Goal: Task Accomplishment & Management: Manage account settings

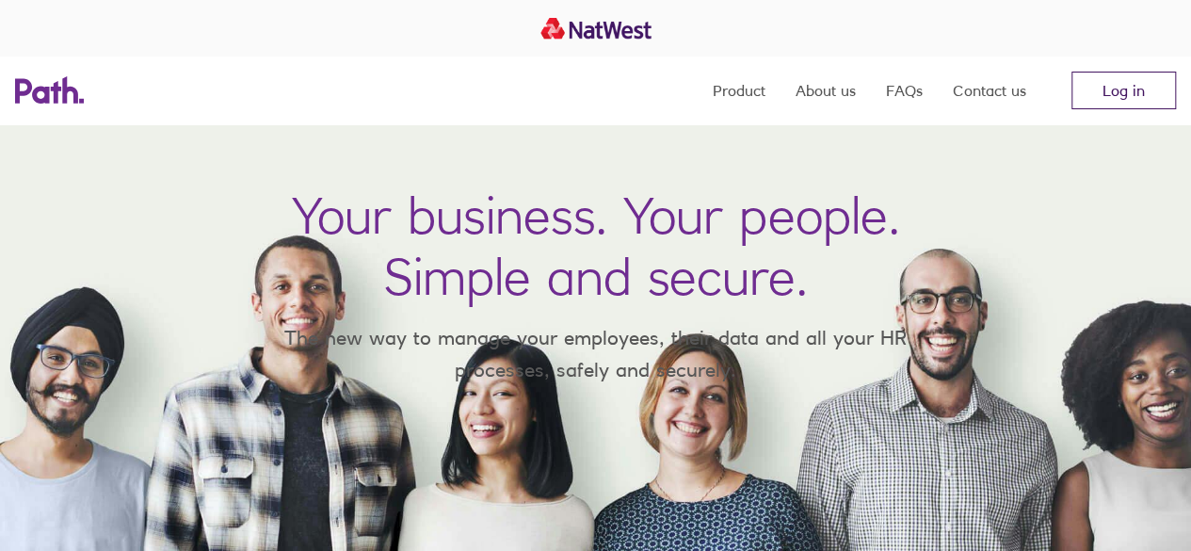
click at [1102, 106] on link "Log in" at bounding box center [1123, 91] width 105 height 38
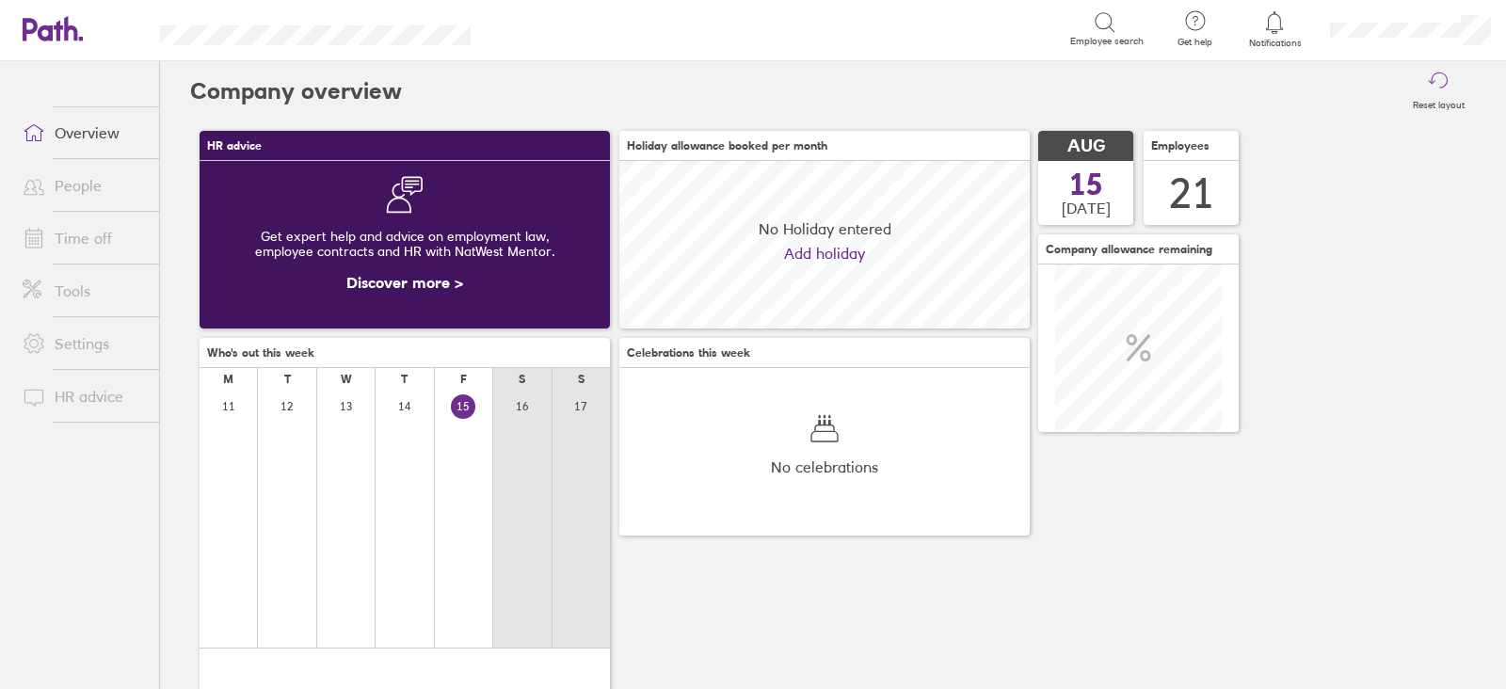
scroll to position [167, 410]
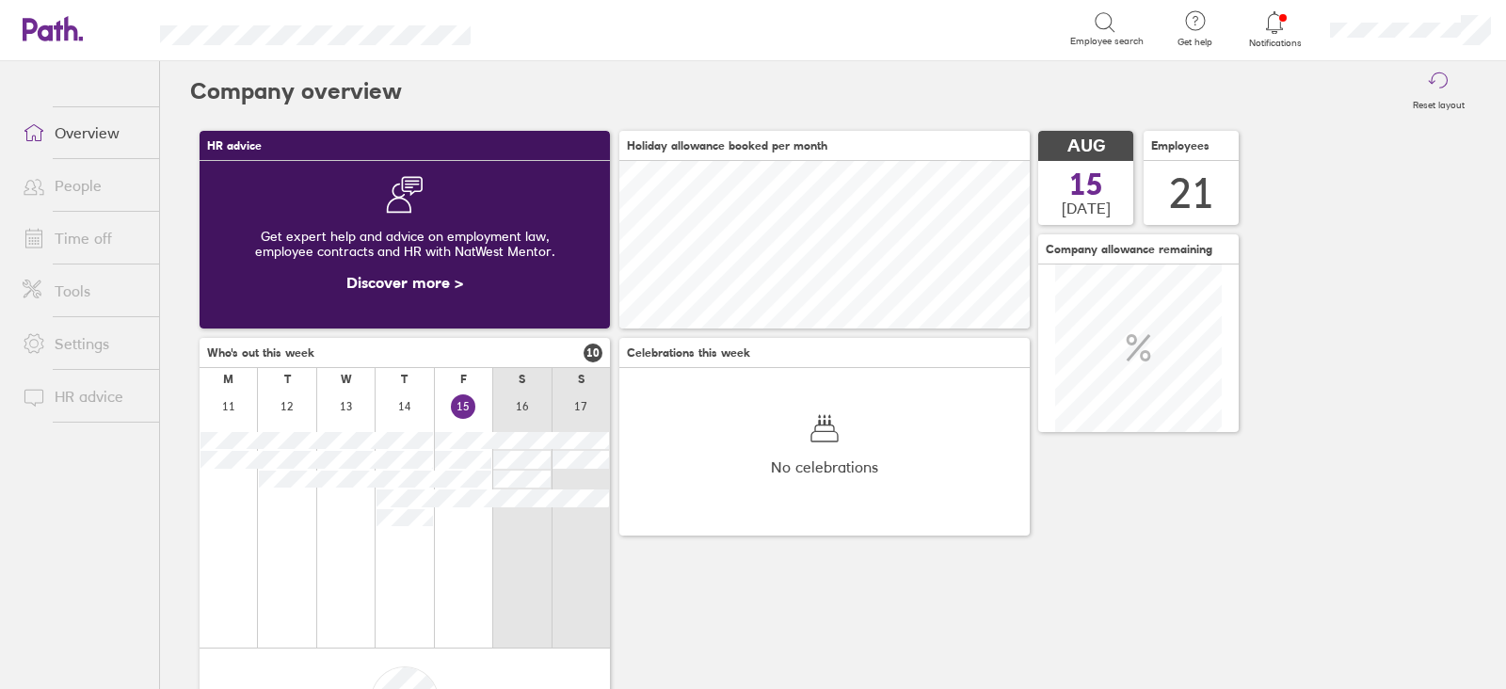
click at [72, 185] on link "People" at bounding box center [84, 186] width 152 height 38
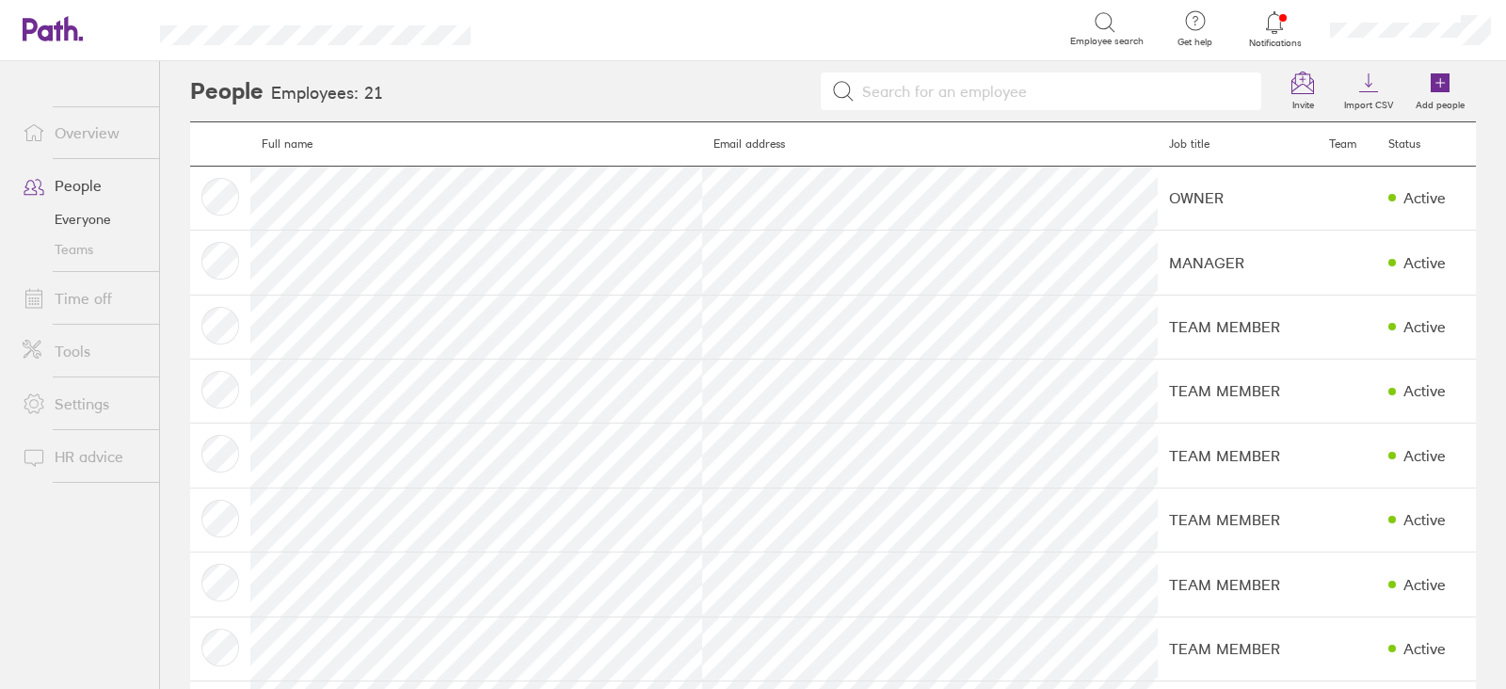
click at [108, 305] on link "Time off" at bounding box center [84, 299] width 152 height 38
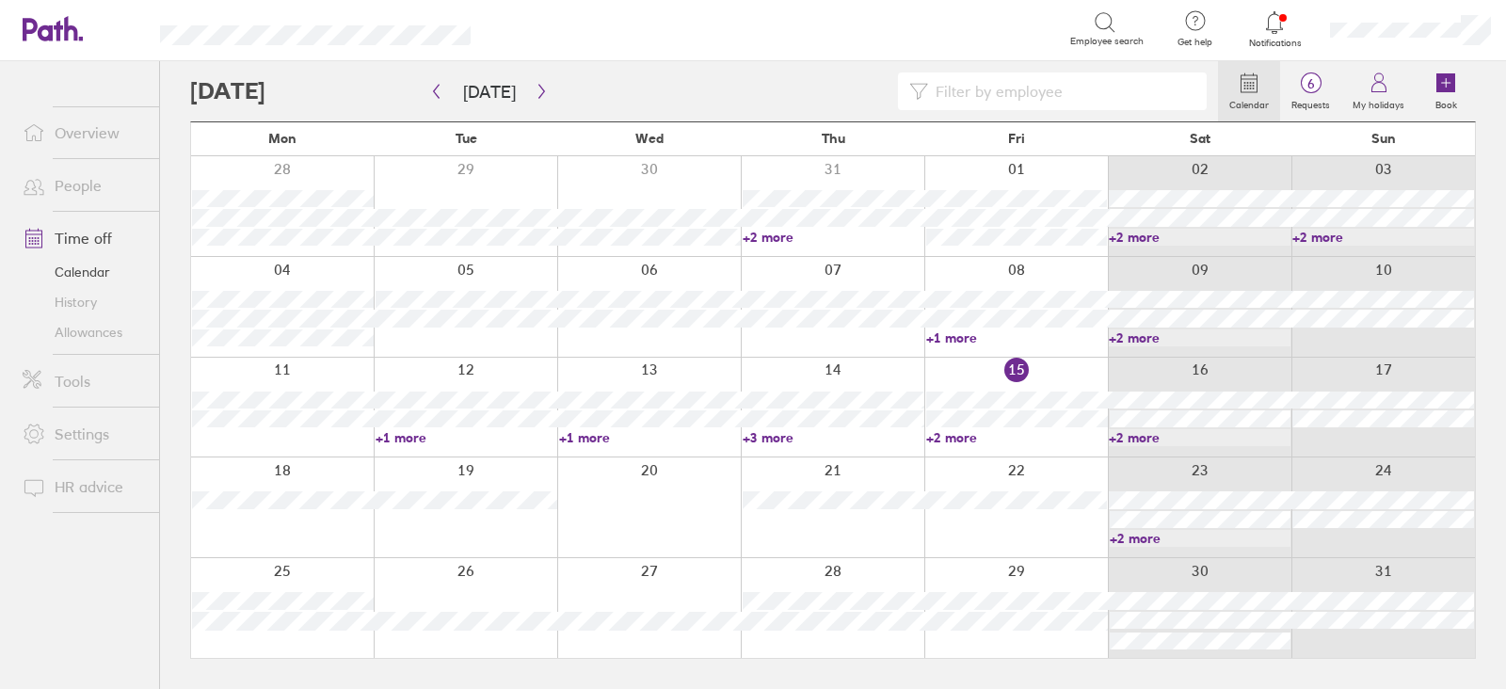
click at [1065, 367] on div at bounding box center [1017, 408] width 184 height 100
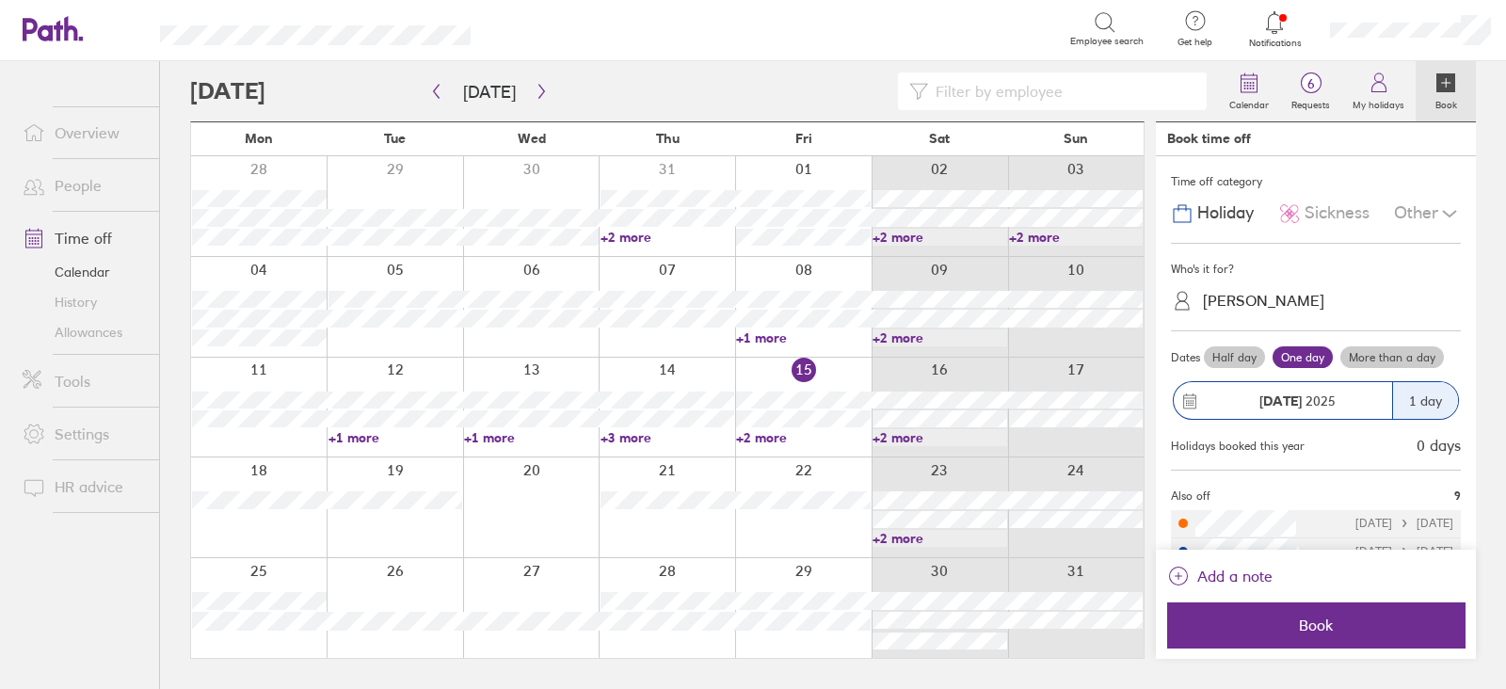
click at [915, 541] on link "+2 more" at bounding box center [940, 538] width 135 height 17
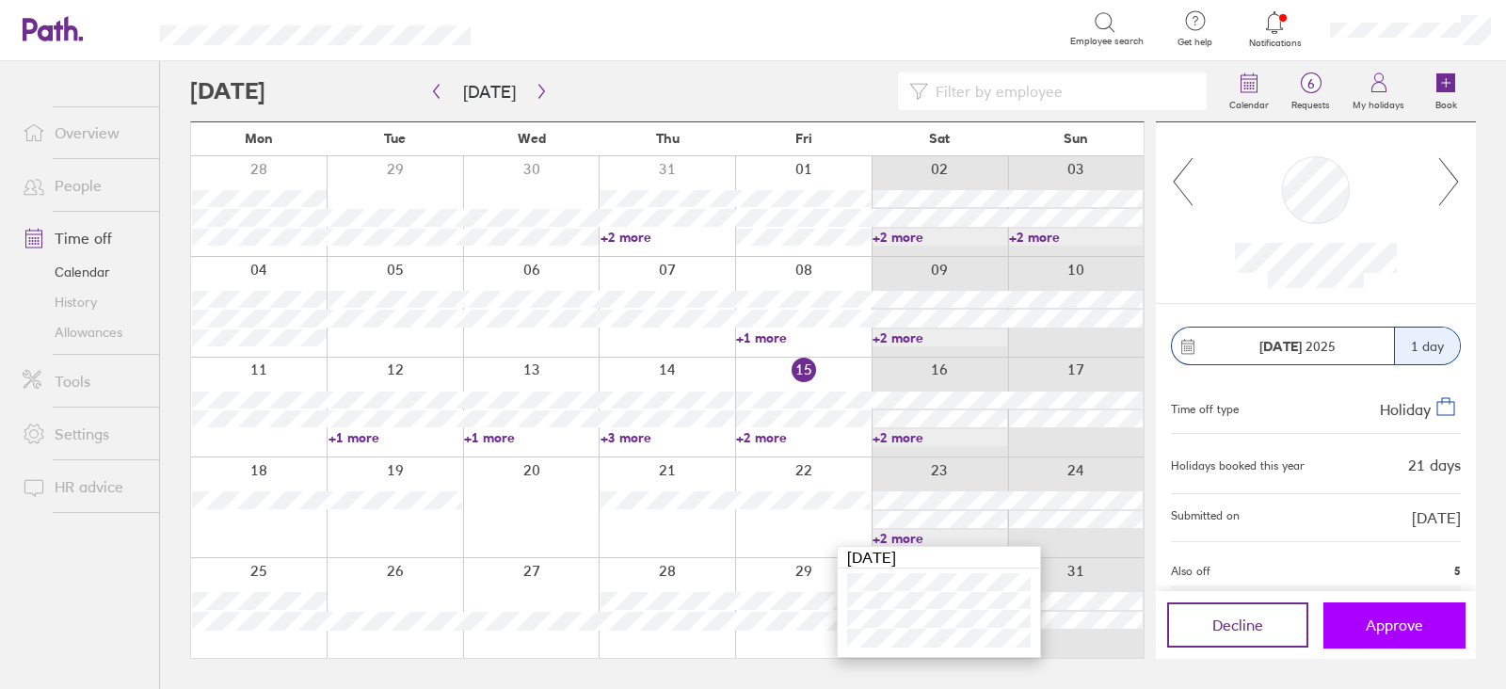
click at [1351, 630] on button "Approve" at bounding box center [1394, 625] width 141 height 45
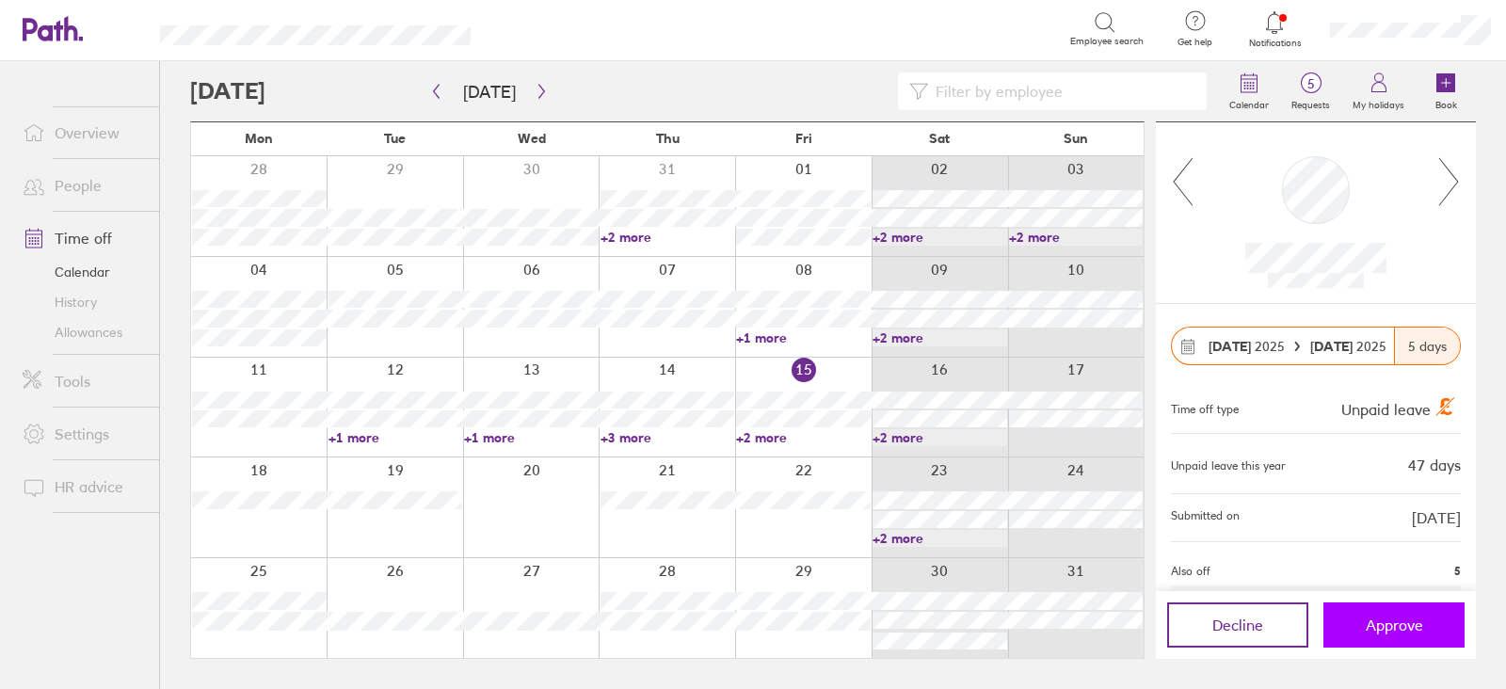
click at [1368, 636] on button "Approve" at bounding box center [1394, 625] width 141 height 45
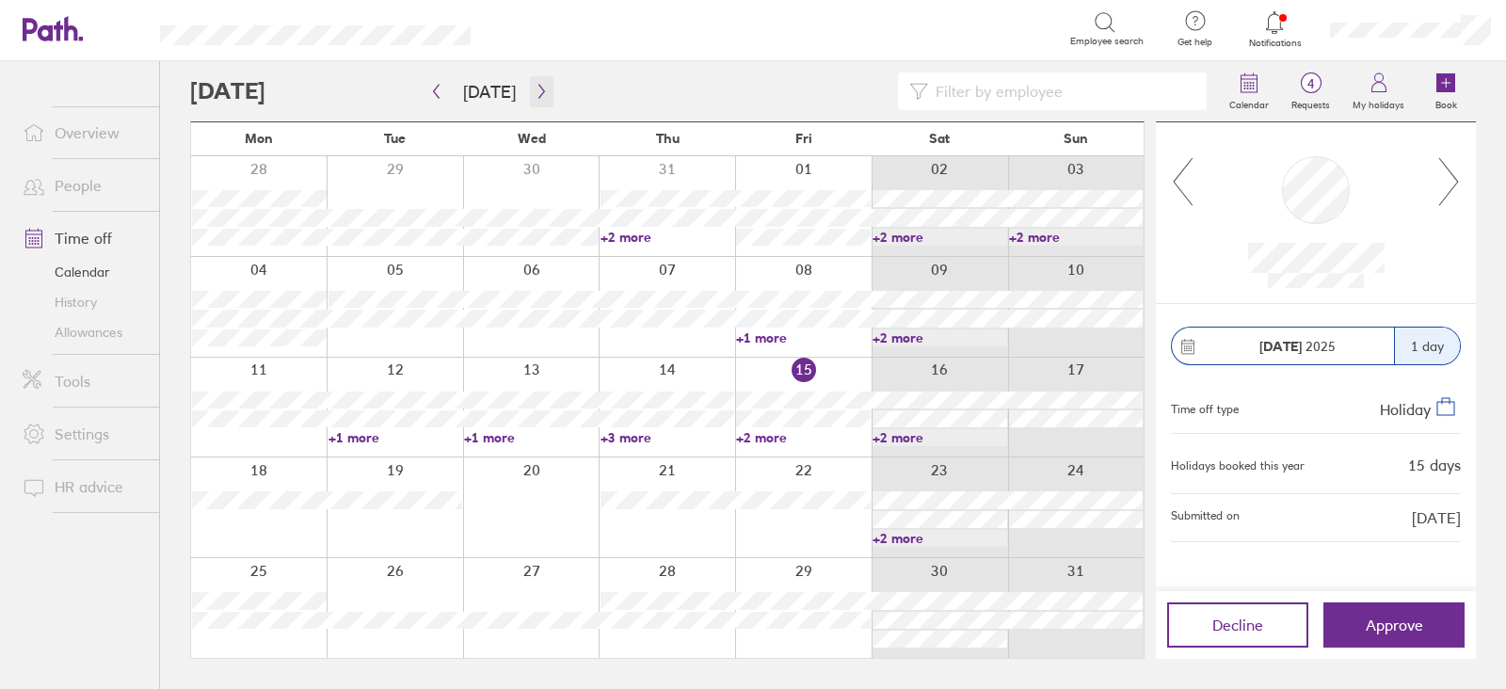
click at [535, 100] on button "button" at bounding box center [542, 91] width 24 height 31
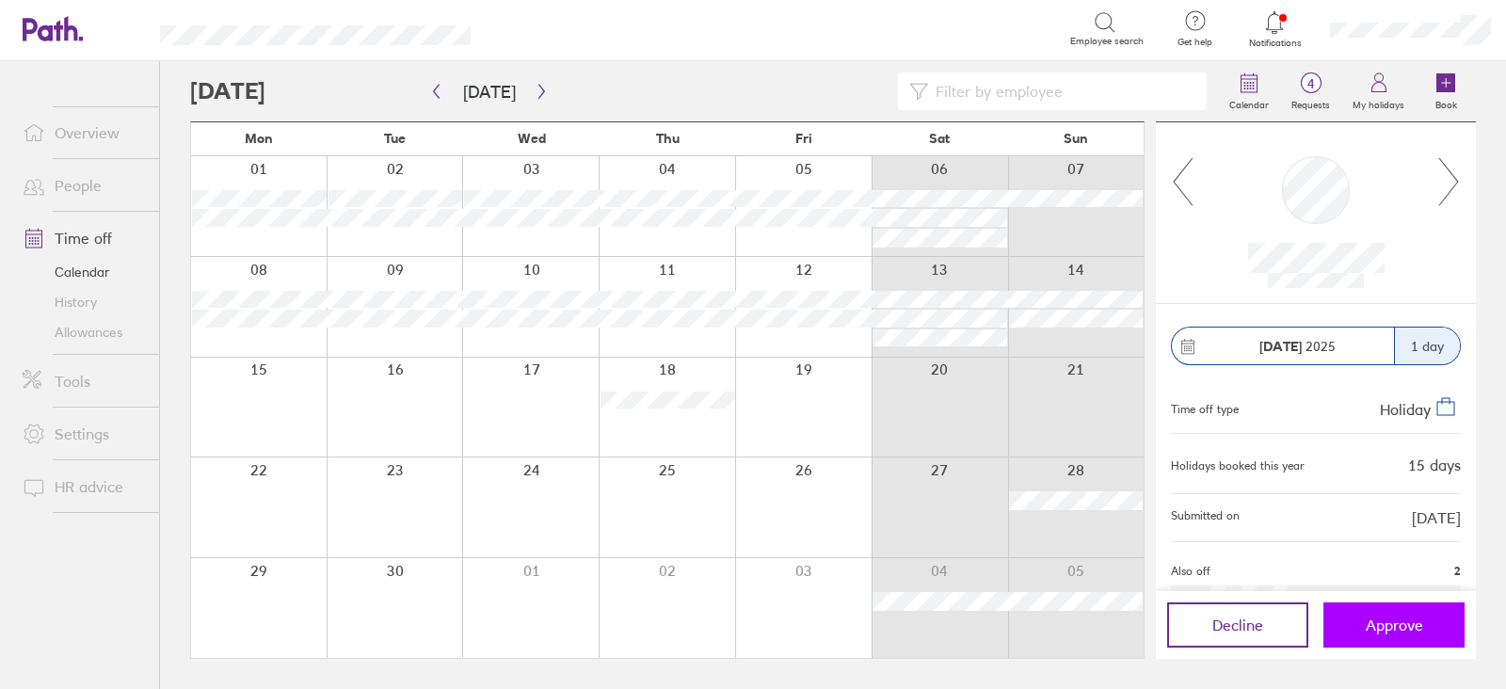
click at [1391, 619] on span "Approve" at bounding box center [1394, 625] width 57 height 17
click at [1436, 615] on button "Approve" at bounding box center [1394, 625] width 141 height 45
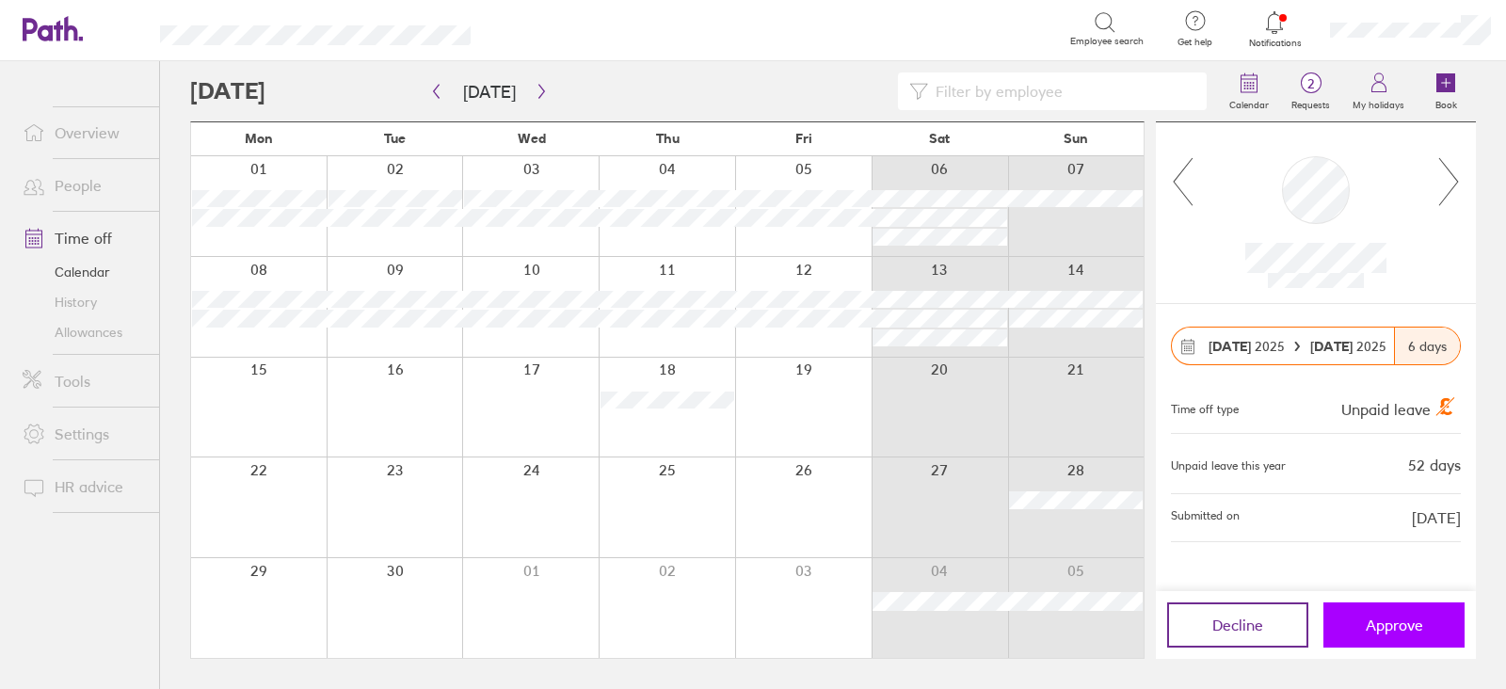
click at [1370, 633] on span "Approve" at bounding box center [1394, 625] width 57 height 17
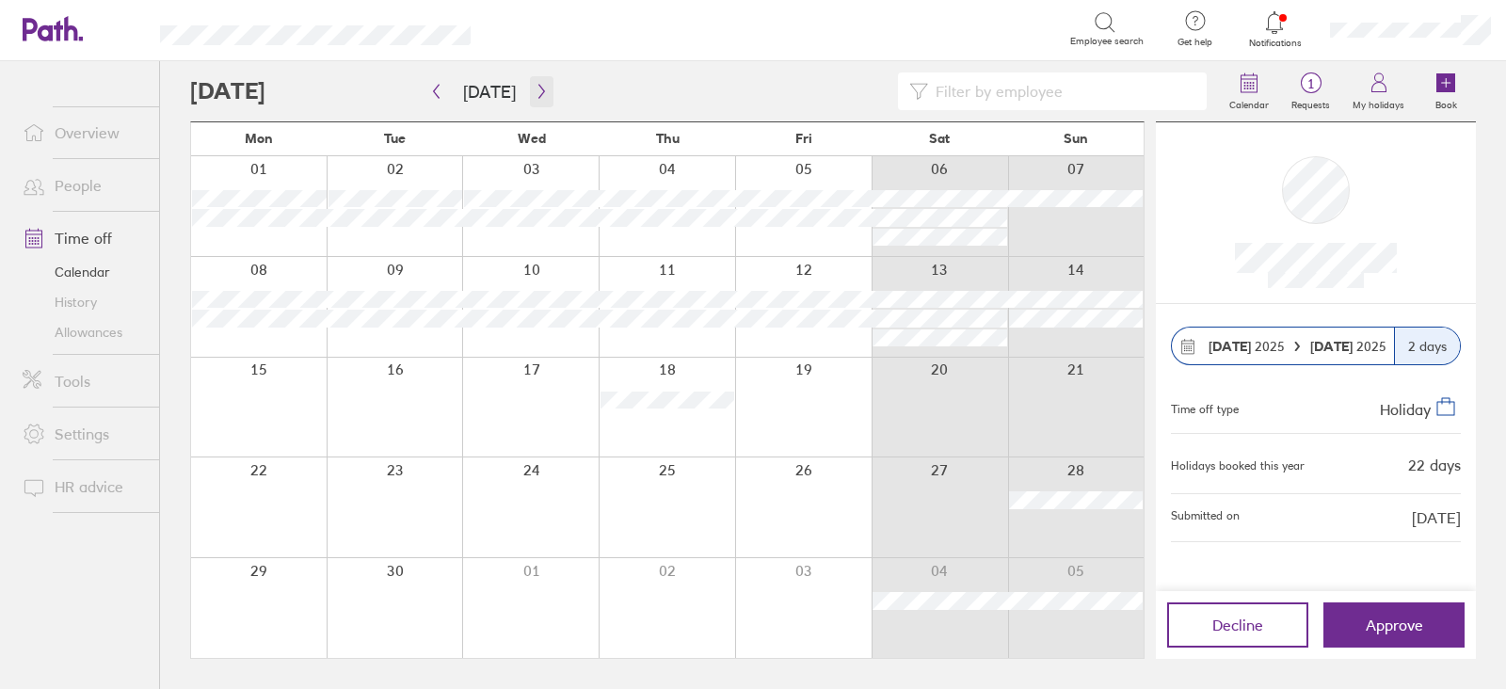
click at [535, 89] on icon "button" at bounding box center [542, 91] width 14 height 15
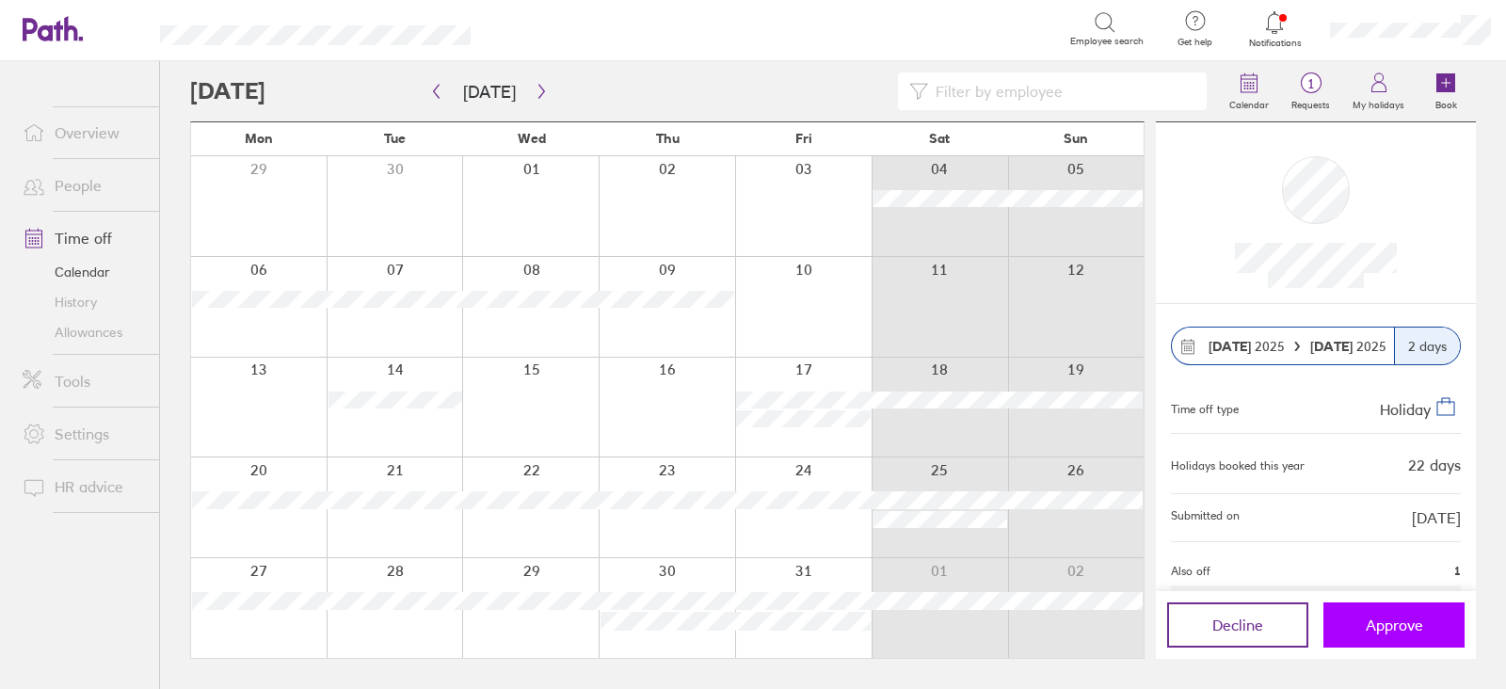
click at [1417, 636] on button "Approve" at bounding box center [1394, 625] width 141 height 45
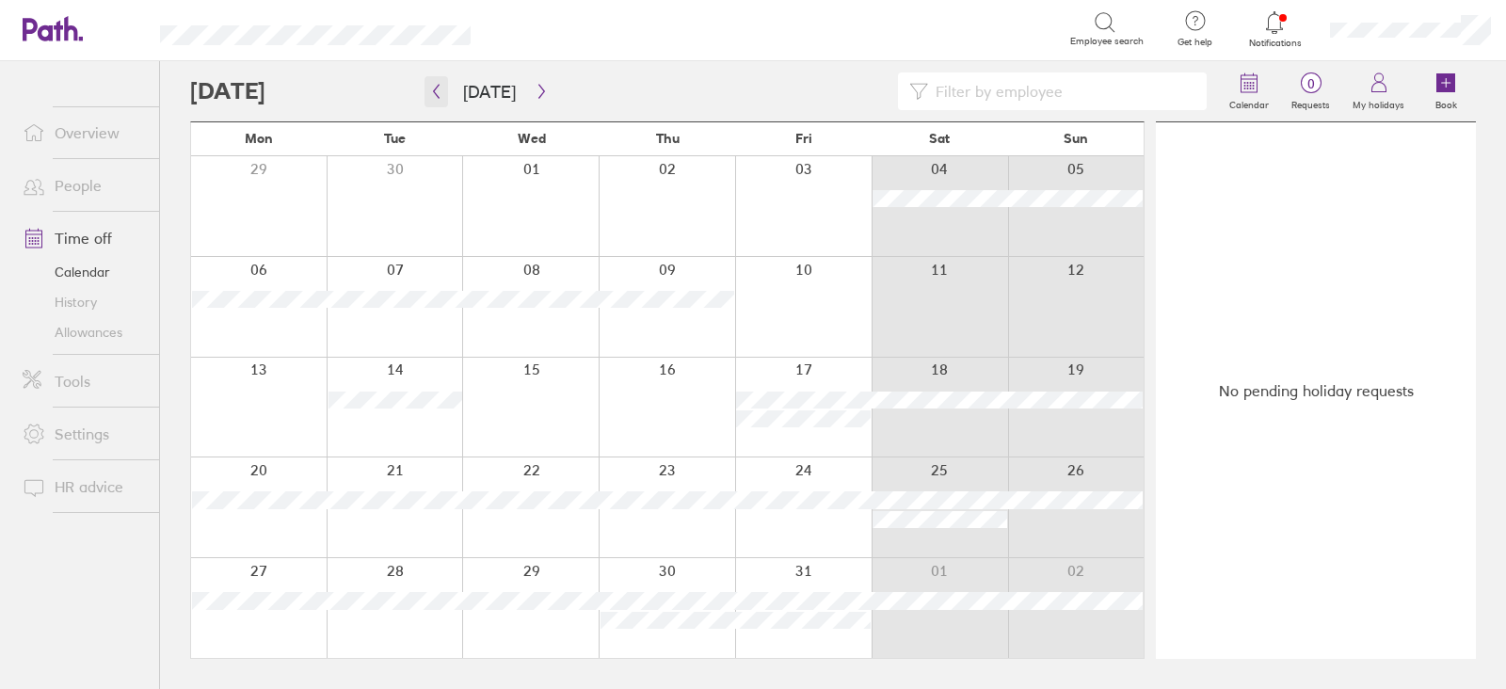
click at [433, 103] on button "button" at bounding box center [437, 91] width 24 height 31
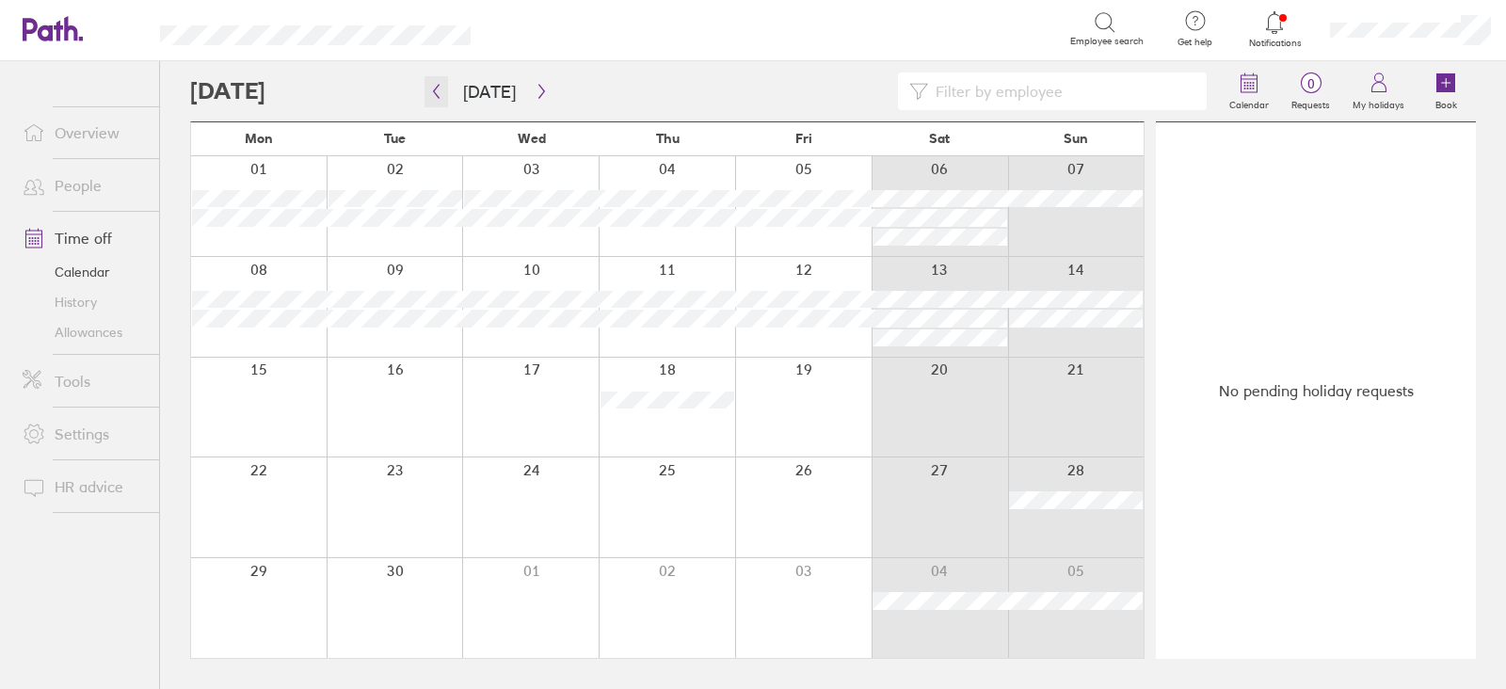
click at [432, 103] on button "button" at bounding box center [437, 91] width 24 height 31
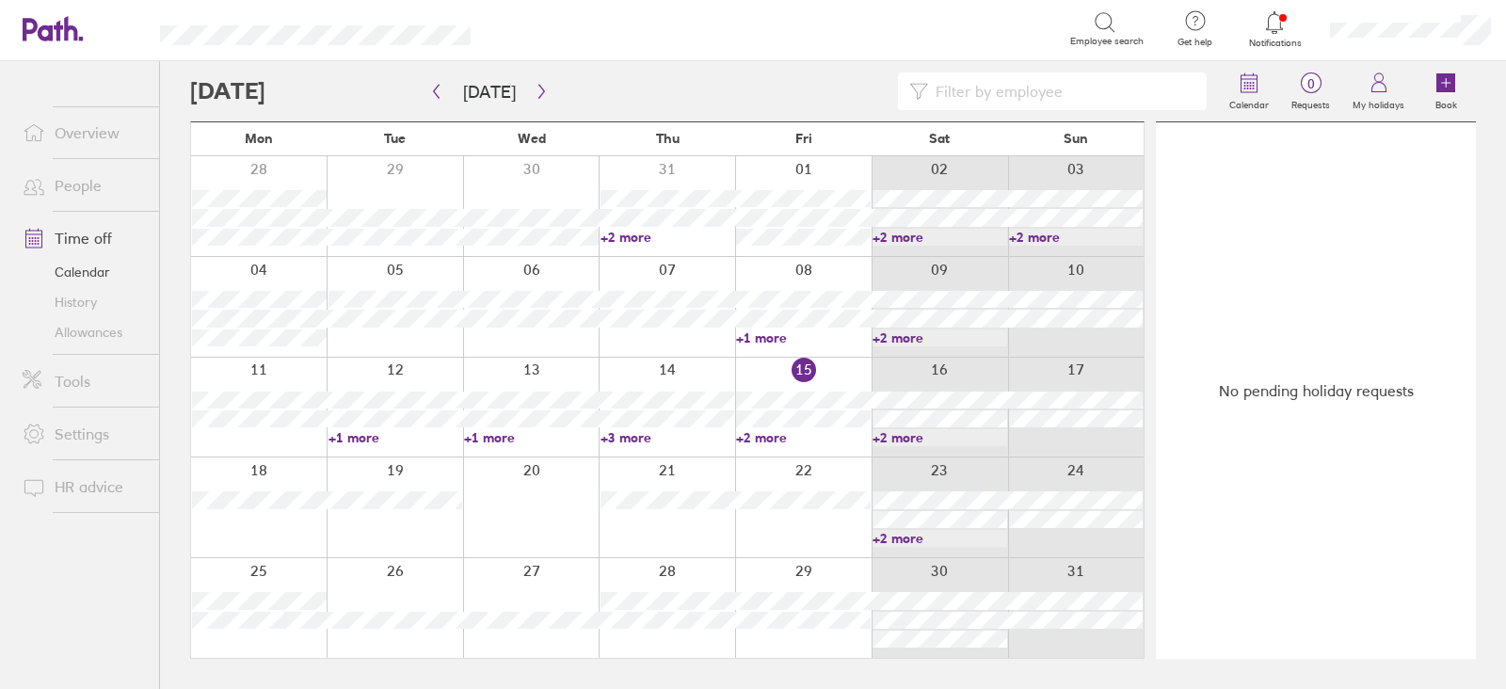
click at [885, 533] on link "+2 more" at bounding box center [940, 538] width 135 height 17
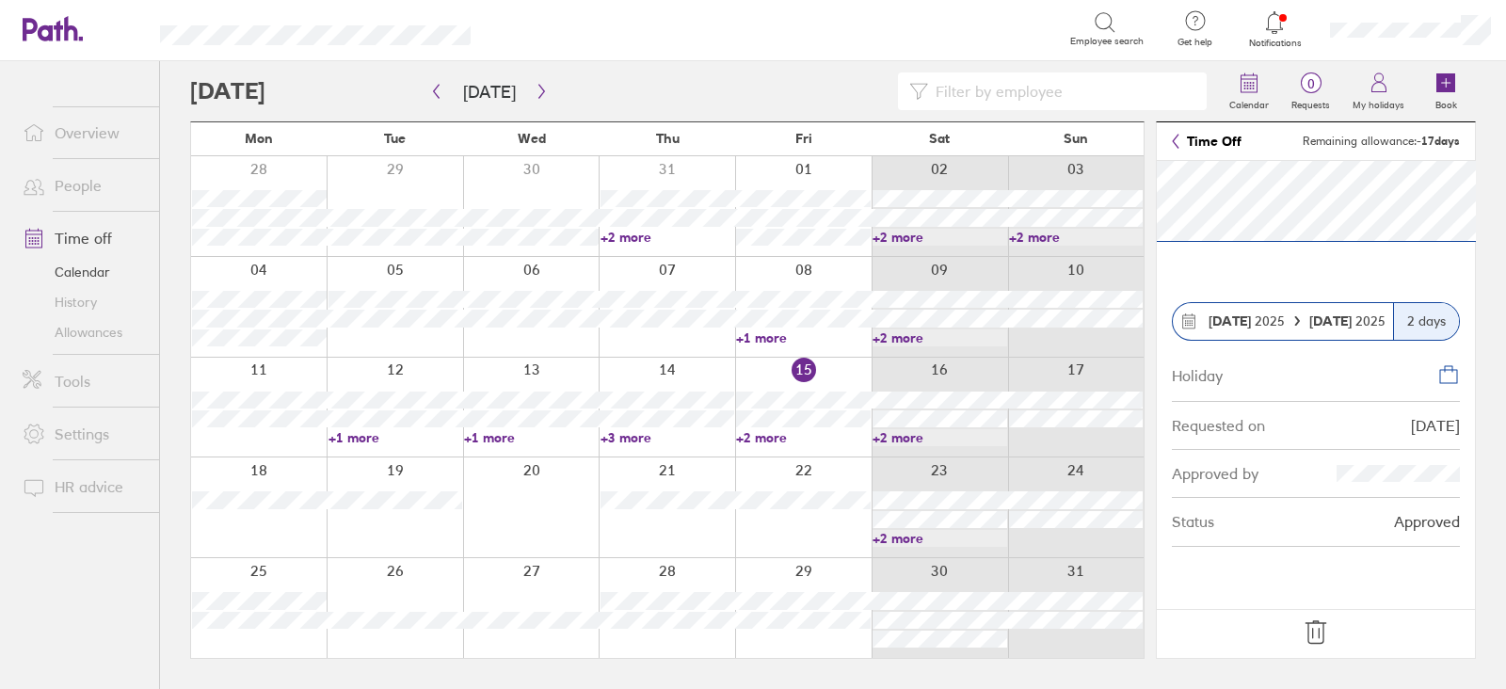
click at [693, 375] on div at bounding box center [667, 408] width 137 height 100
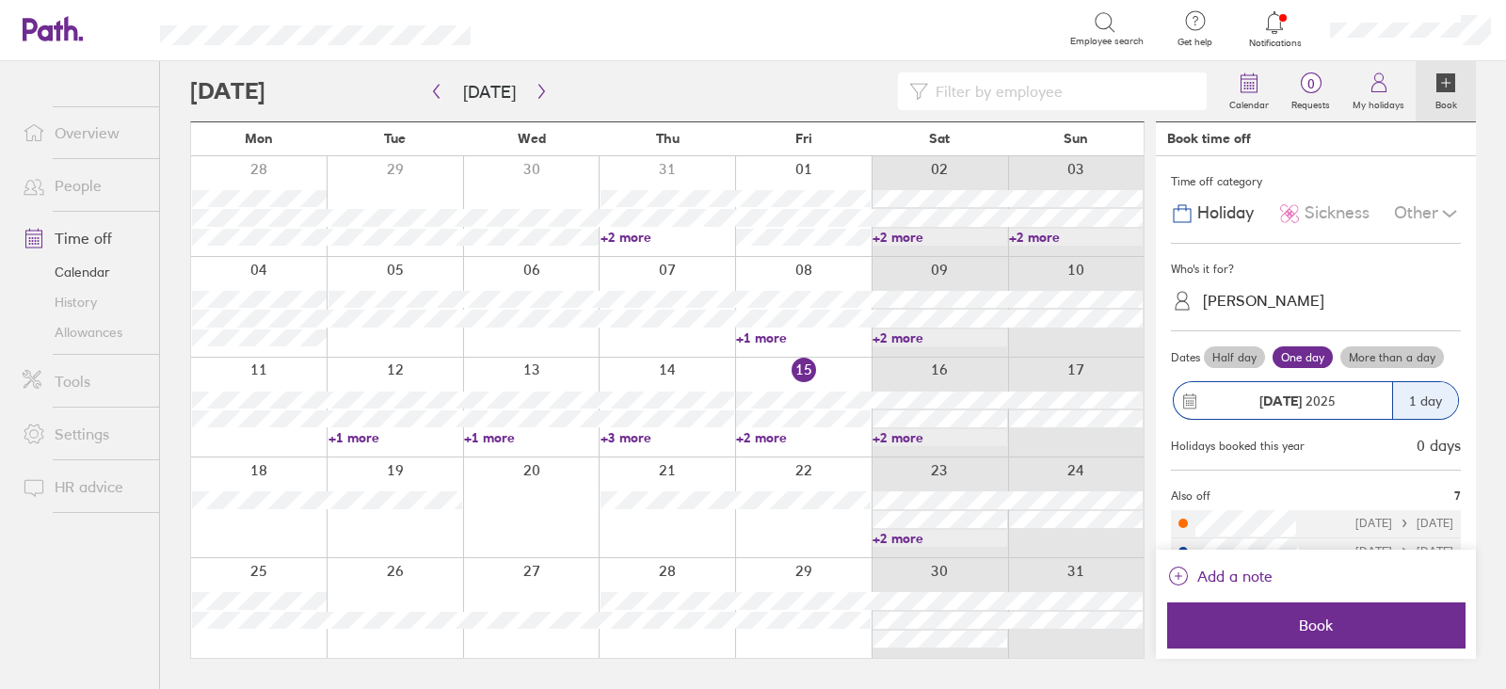
click at [921, 443] on link "+2 more" at bounding box center [940, 437] width 135 height 17
